Goal: Register for event/course

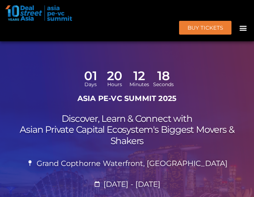
click at [65, 76] on div "01 Days 20 Hours 12 Minutes 18 Seconds" at bounding box center [127, 77] width 247 height 31
click at [87, 80] on span "01" at bounding box center [90, 75] width 21 height 12
click at [67, 71] on div "01 Days 20 Hours 11 Minutes 46 Seconds" at bounding box center [127, 77] width 247 height 31
click at [138, 27] on div "BUY Tickets Speakers Sponsors Agenda Home Past Events JKT 2025 SG 2024 JKT 2024…" at bounding box center [127, 28] width 244 height 14
click at [74, 130] on h2 "Discover, Learn & Connect with Asian Private Capital Ecosystem's Biggest Movers…" at bounding box center [127, 129] width 247 height 33
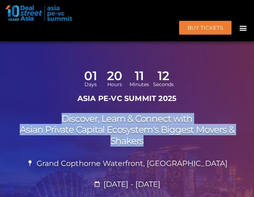
drag, startPoint x: 65, startPoint y: 118, endPoint x: 144, endPoint y: 142, distance: 82.4
click at [144, 142] on h2 "Discover, Learn & Connect with Asian Private Capital Ecosystem's Biggest Movers…" at bounding box center [127, 129] width 247 height 33
copy h2 "Discover, Learn & Connect with Asian Private Capital Ecosystem's Biggest Movers…"
